Goal: Task Accomplishment & Management: Manage account settings

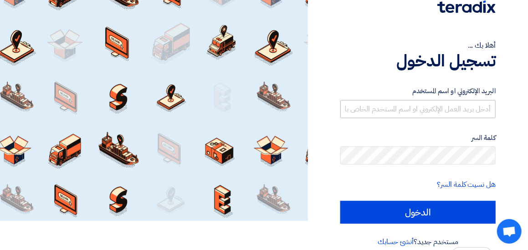
scroll to position [41, 0]
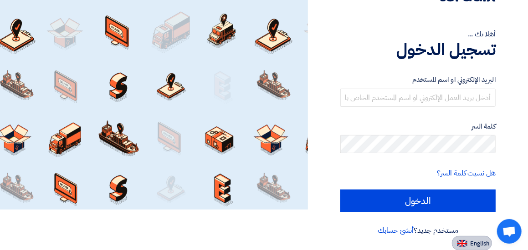
click at [470, 246] on span "English" at bounding box center [479, 244] width 19 height 6
type input "Sign in"
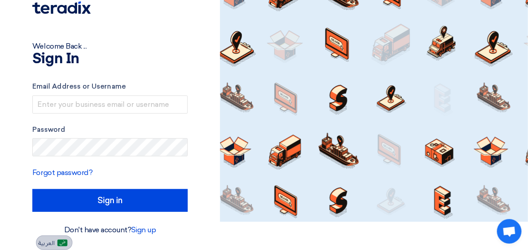
scroll to position [28, 0]
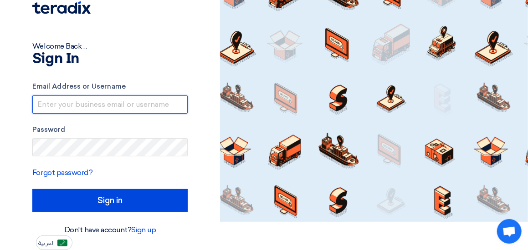
click at [107, 110] on input "text" at bounding box center [109, 105] width 155 height 18
type input "[EMAIL_ADDRESS][DOMAIN_NAME]"
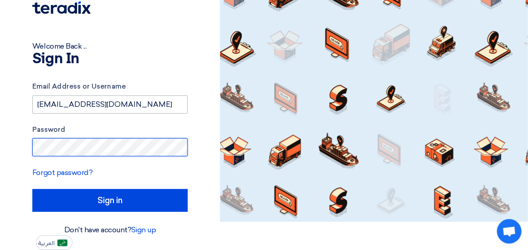
click at [32, 189] on input "Sign in" at bounding box center [109, 200] width 155 height 23
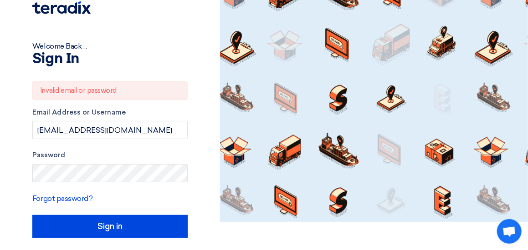
click at [75, 193] on div "Forgot password?" at bounding box center [109, 198] width 155 height 11
click at [74, 201] on link "Forgot password?" at bounding box center [62, 198] width 60 height 9
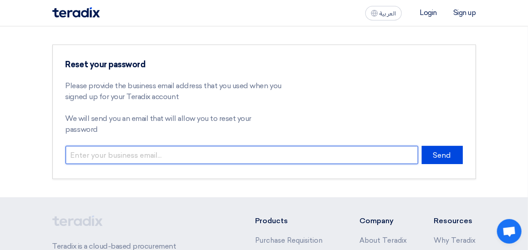
click at [167, 146] on input "email" at bounding box center [242, 155] width 352 height 18
click at [170, 146] on input "email" at bounding box center [242, 155] width 352 height 18
click at [198, 146] on input "princetonstanley@icloud.com" at bounding box center [242, 155] width 352 height 18
drag, startPoint x: 195, startPoint y: 148, endPoint x: -2, endPoint y: 145, distance: 196.7
click at [0, 145] on html "العربية ع Login Sign up Reset your password Please provide the business email a…" at bounding box center [264, 202] width 528 height 404
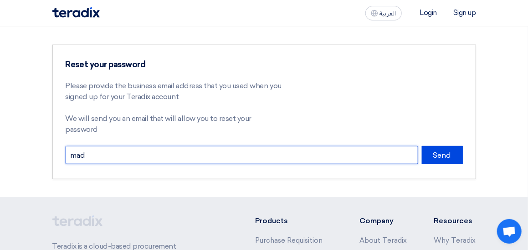
type input "[EMAIL_ADDRESS][DOMAIN_NAME]"
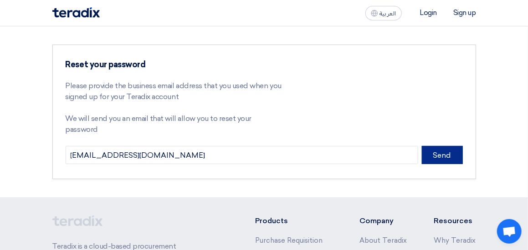
click at [443, 149] on button "Send" at bounding box center [441, 155] width 41 height 18
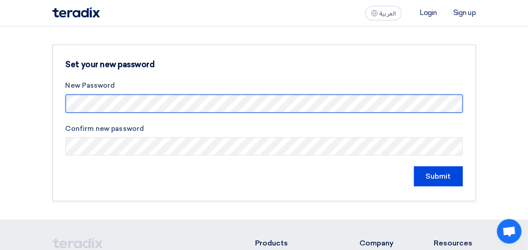
click at [62, 104] on div "Set your new password New Password Confirm new password Submit" at bounding box center [263, 123] width 423 height 157
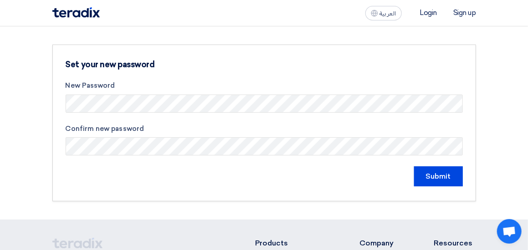
drag, startPoint x: 472, startPoint y: 190, endPoint x: 475, endPoint y: 197, distance: 7.8
click at [472, 190] on div "Set your new password New Password Confirm new password Submit" at bounding box center [263, 123] width 423 height 157
drag, startPoint x: 202, startPoint y: 157, endPoint x: -2, endPoint y: 157, distance: 203.9
click at [0, 157] on html "العربية ع Login Sign up Set your new password New Password Confirm new password…" at bounding box center [264, 213] width 528 height 426
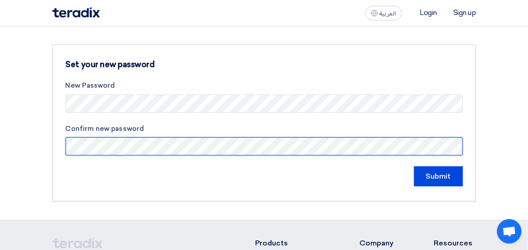
click at [0, 142] on html "العربية ع Login Sign up Set your new password New Password Confirm new password…" at bounding box center [264, 213] width 528 height 426
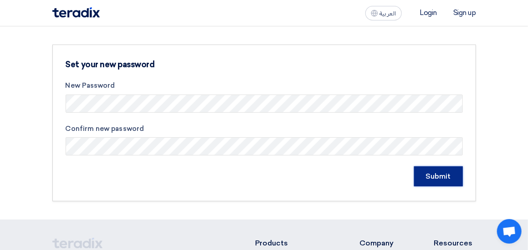
click at [430, 183] on input "Submit" at bounding box center [438, 177] width 49 height 20
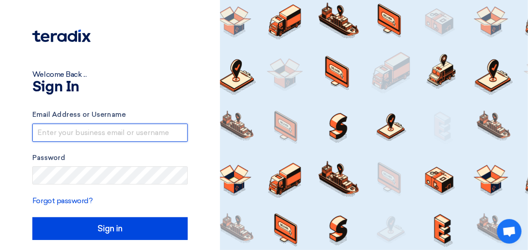
click at [154, 139] on input "text" at bounding box center [109, 133] width 155 height 18
type input "[EMAIL_ADDRESS][DOMAIN_NAME]"
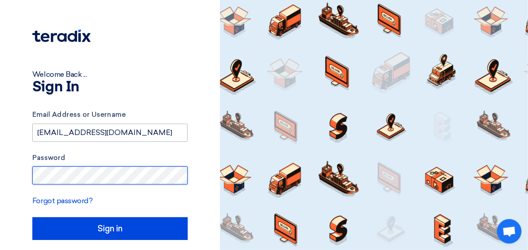
click at [32, 218] on input "Sign in" at bounding box center [109, 229] width 155 height 23
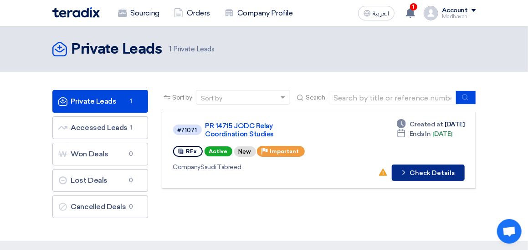
click at [414, 173] on button "Check details Check Details" at bounding box center [427, 173] width 73 height 16
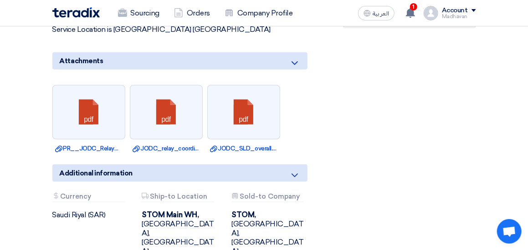
scroll to position [364, 0]
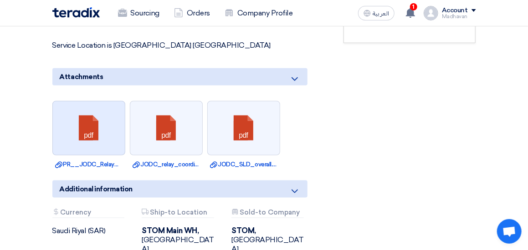
click at [100, 147] on link at bounding box center [89, 129] width 73 height 55
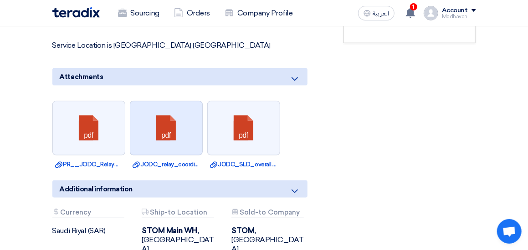
click at [170, 142] on link at bounding box center [166, 129] width 73 height 55
